Goal: Task Accomplishment & Management: Complete application form

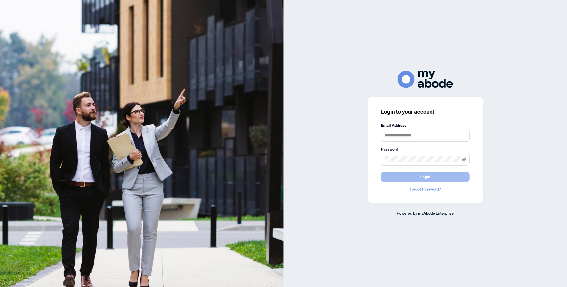
click at [402, 175] on button "Login" at bounding box center [425, 176] width 89 height 9
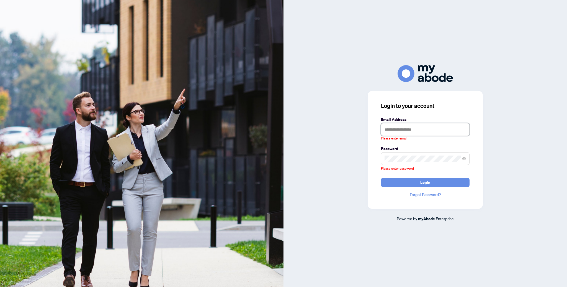
click at [398, 130] on input "text" at bounding box center [425, 129] width 89 height 13
type input "**********"
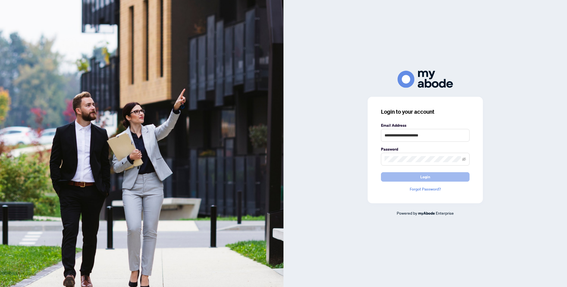
click at [425, 173] on span "Login" at bounding box center [425, 176] width 10 height 9
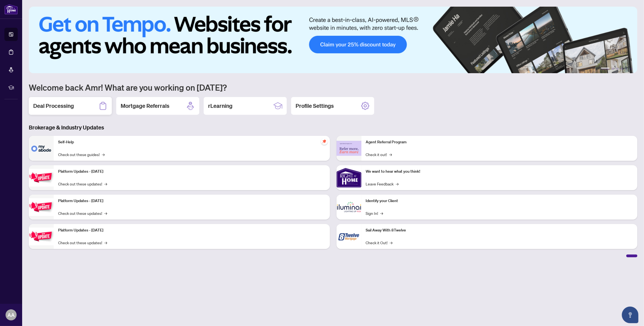
click at [66, 107] on h2 "Deal Processing" at bounding box center [53, 106] width 41 height 8
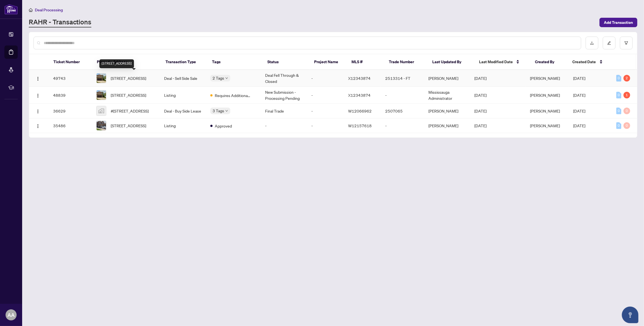
click at [135, 77] on span "[STREET_ADDRESS]" at bounding box center [128, 78] width 35 height 6
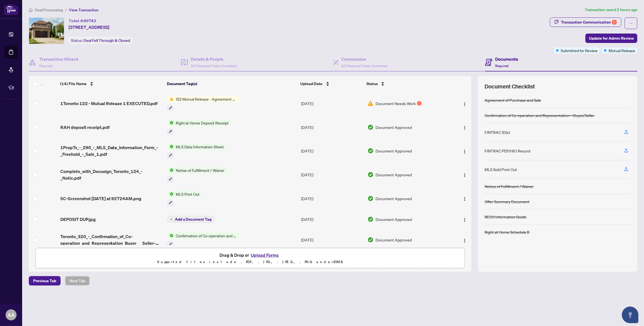
click at [260, 255] on button "Upload Forms" at bounding box center [265, 254] width 31 height 7
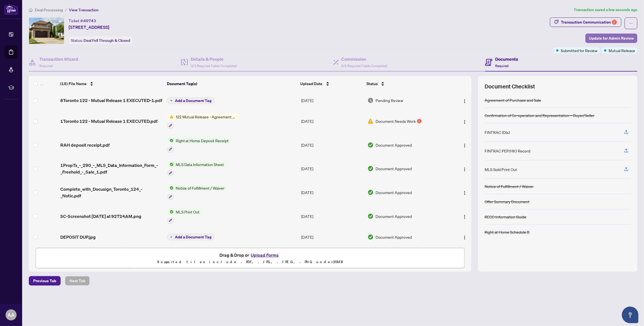
click at [603, 39] on span "Update for Admin Review" at bounding box center [611, 38] width 45 height 9
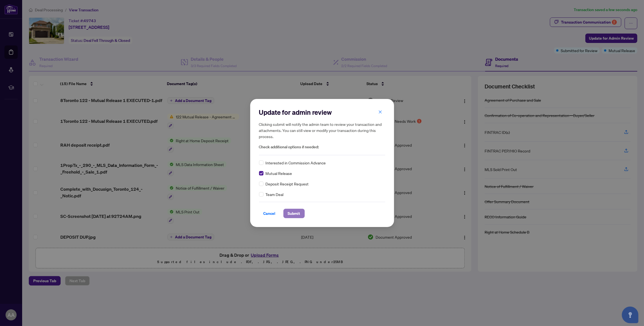
click at [290, 213] on span "Submit" at bounding box center [294, 213] width 12 height 9
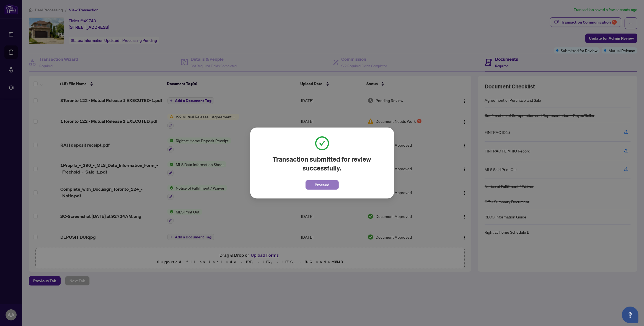
click at [318, 182] on span "Proceed" at bounding box center [322, 184] width 15 height 9
